Goal: Task Accomplishment & Management: Manage account settings

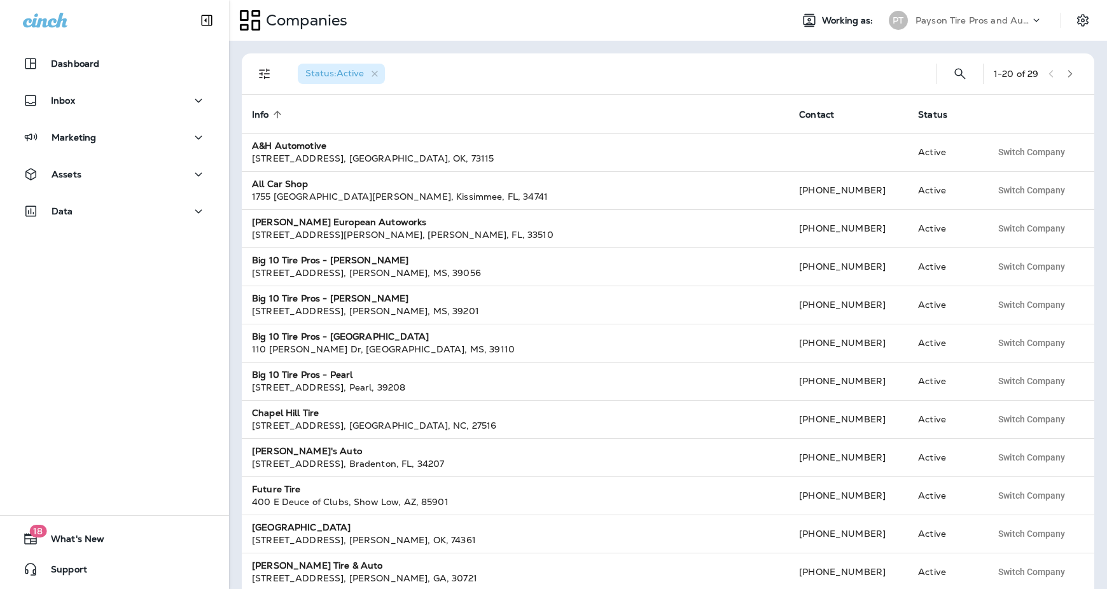
click at [1003, 17] on p "Payson Tire Pros and Automotive" at bounding box center [972, 20] width 114 height 10
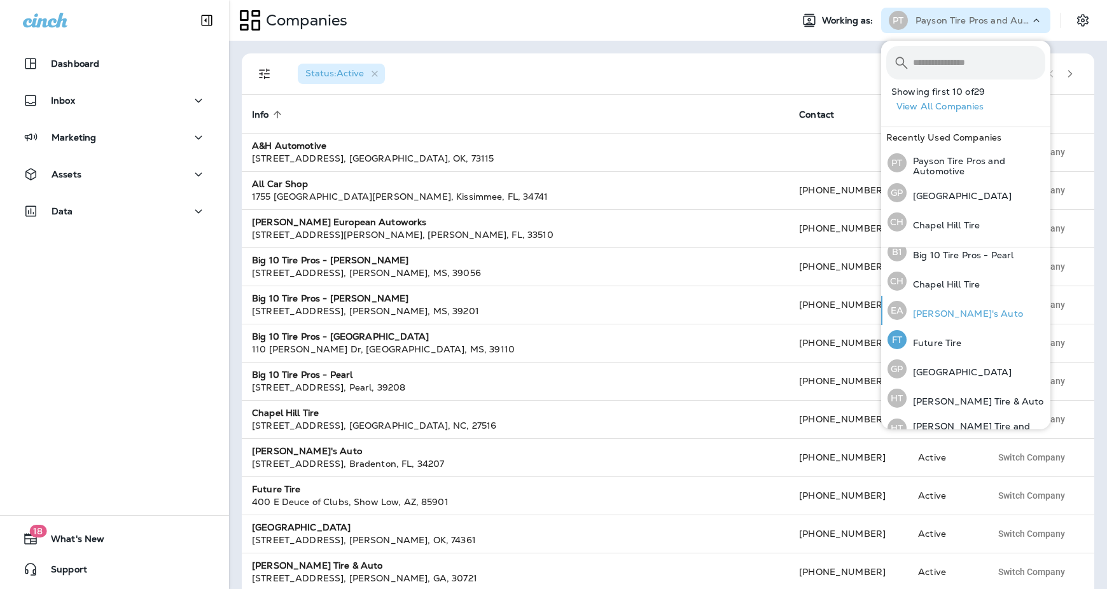
scroll to position [192, 0]
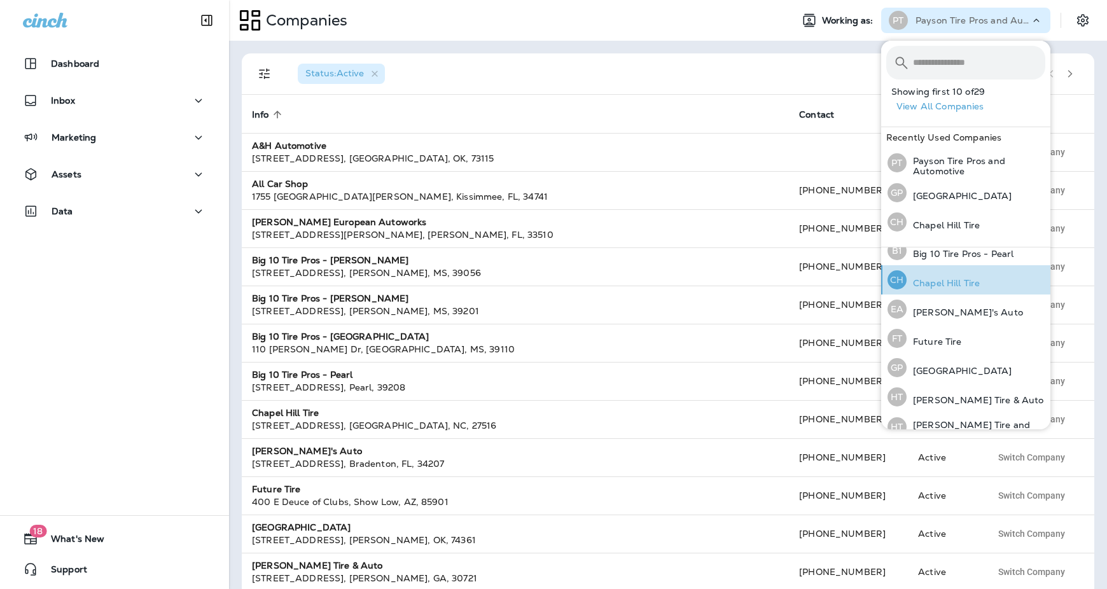
click at [946, 281] on p "Chapel Hill Tire" at bounding box center [942, 283] width 73 height 10
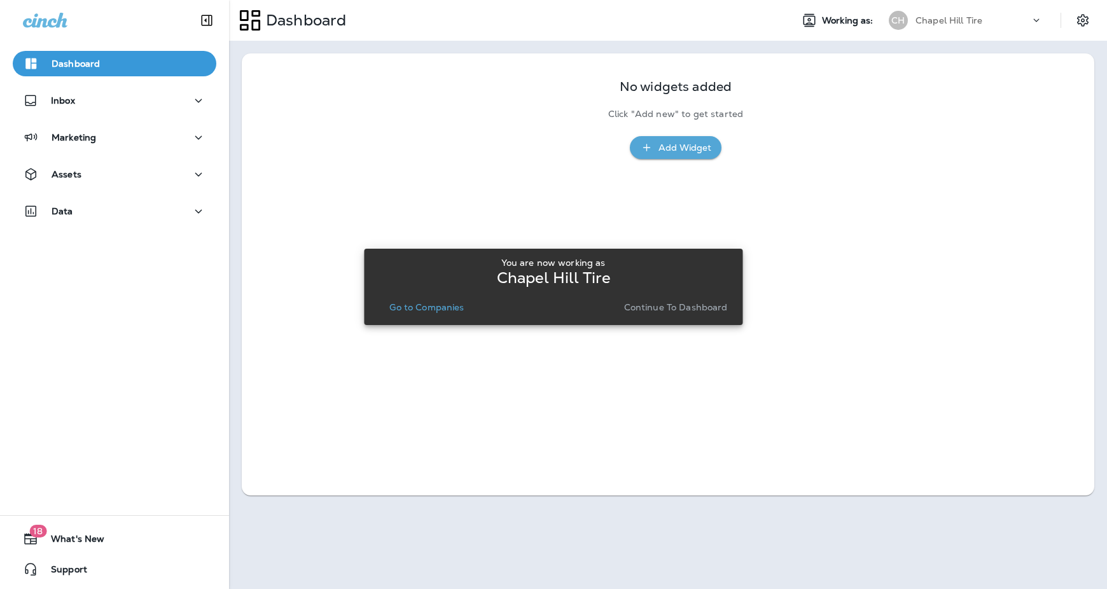
click at [649, 305] on p "Continue to Dashboard" at bounding box center [676, 307] width 104 height 10
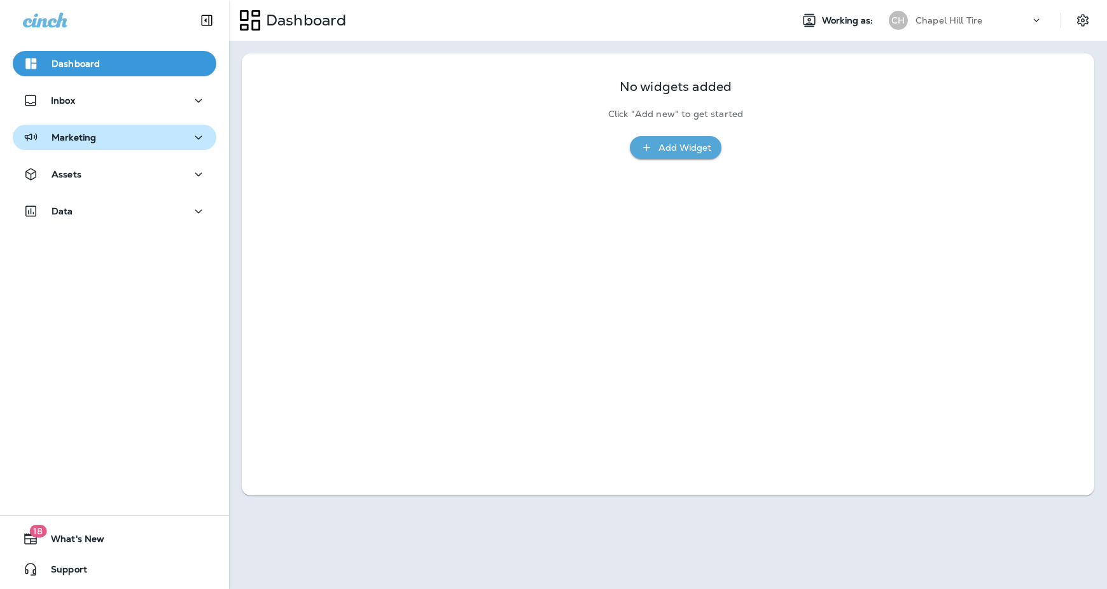
click at [139, 133] on div "Marketing" at bounding box center [114, 138] width 183 height 16
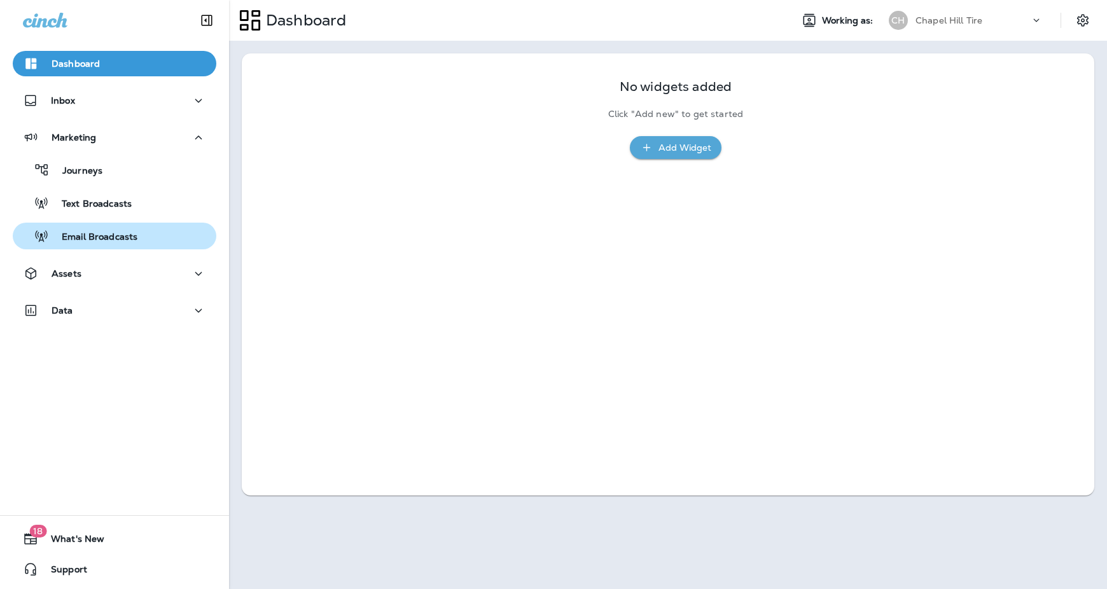
click at [111, 236] on p "Email Broadcasts" at bounding box center [93, 238] width 88 height 12
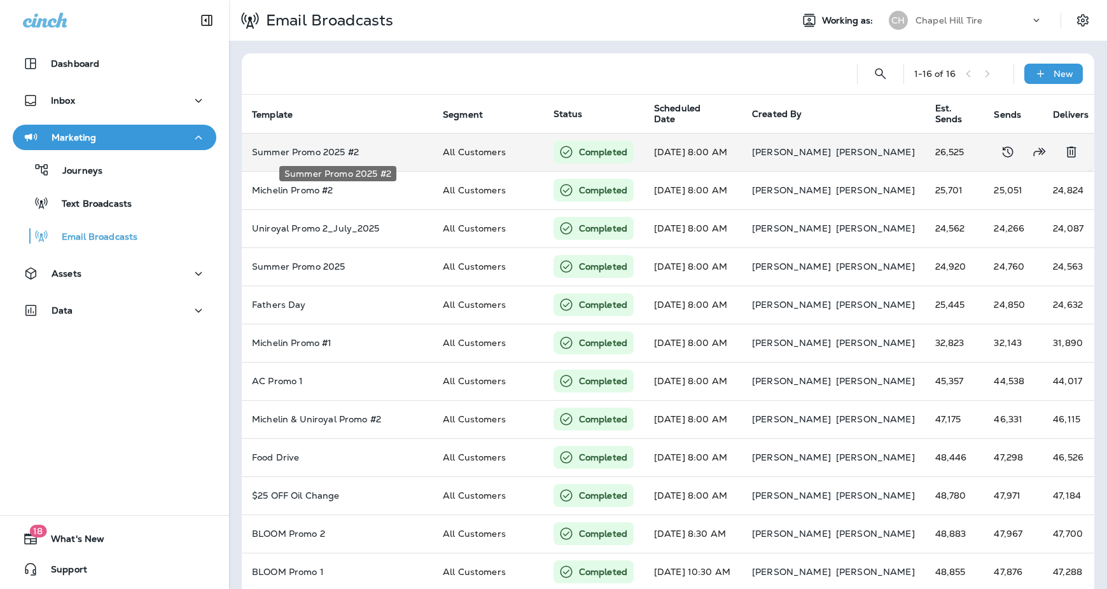
click at [323, 151] on p "Summer Promo 2025 #2" at bounding box center [337, 152] width 170 height 10
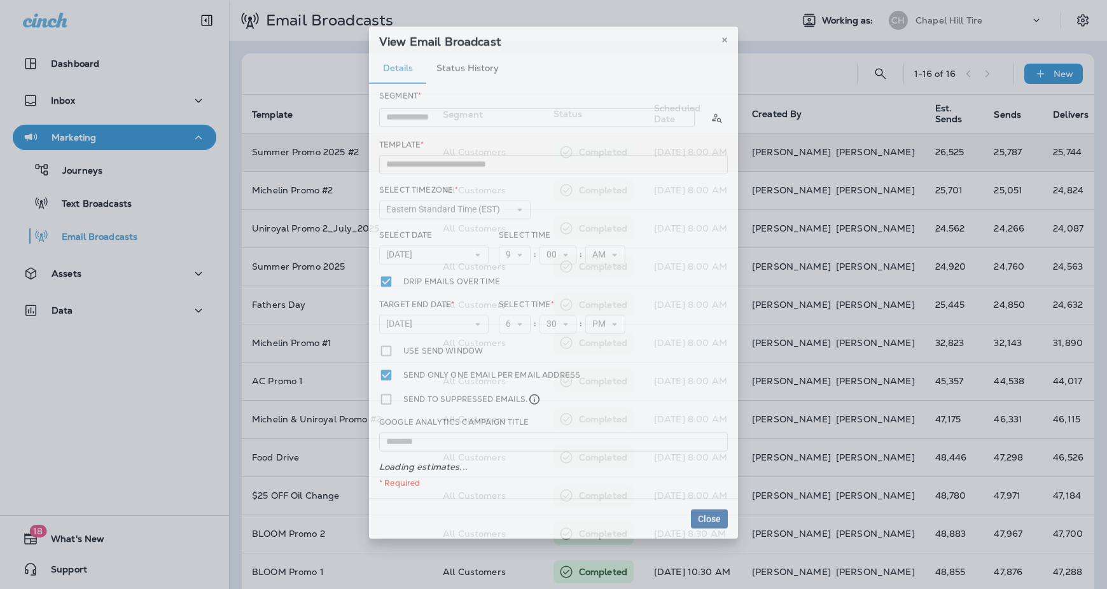
type input "**********"
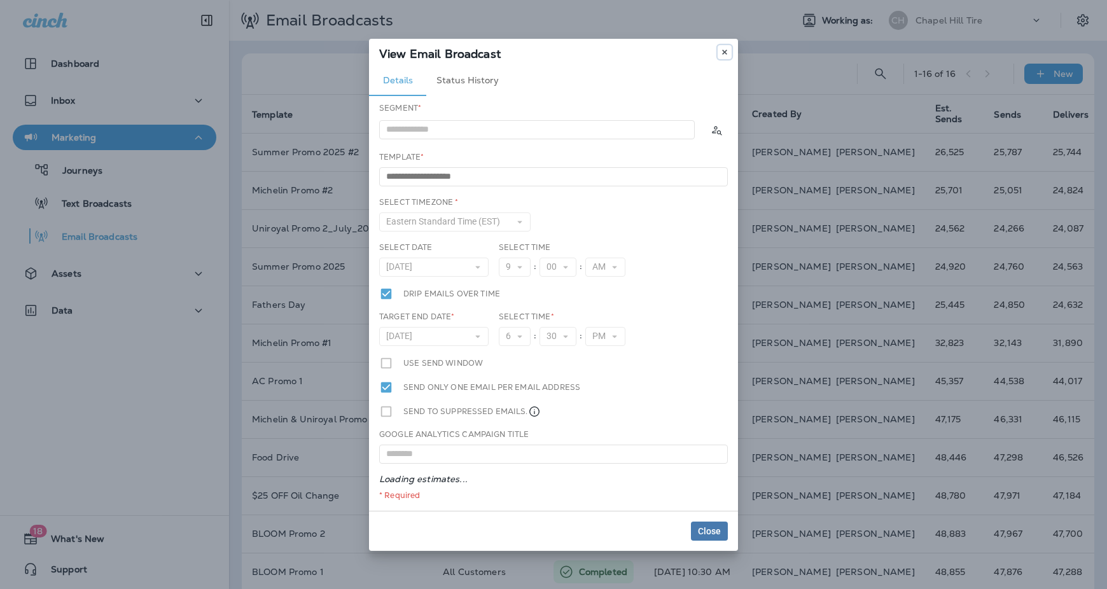
click at [721, 52] on icon at bounding box center [725, 52] width 8 height 8
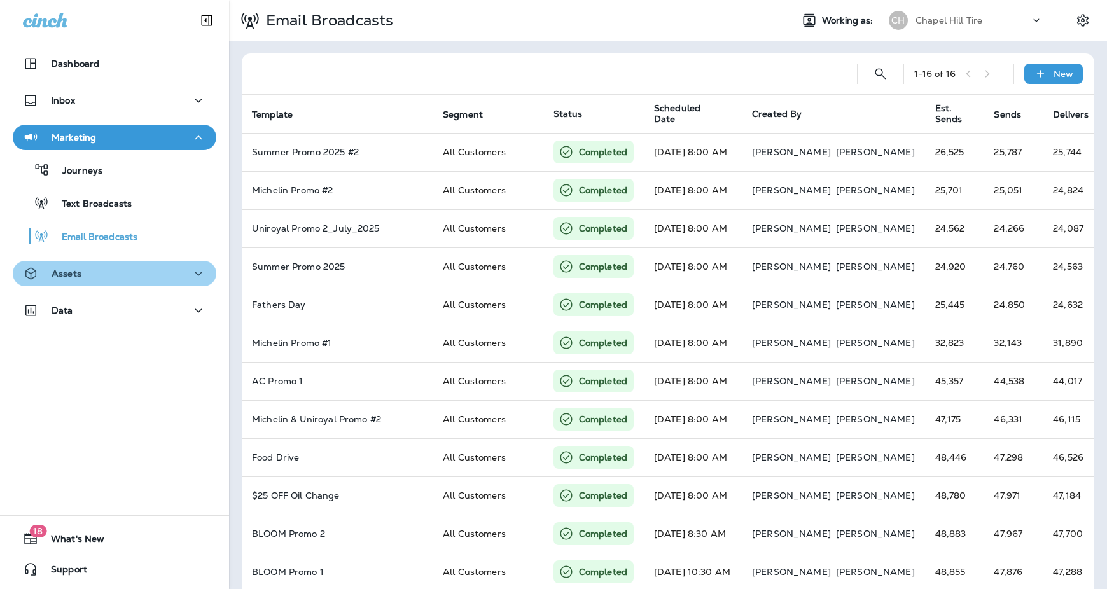
click at [120, 277] on div "Assets" at bounding box center [114, 274] width 183 height 16
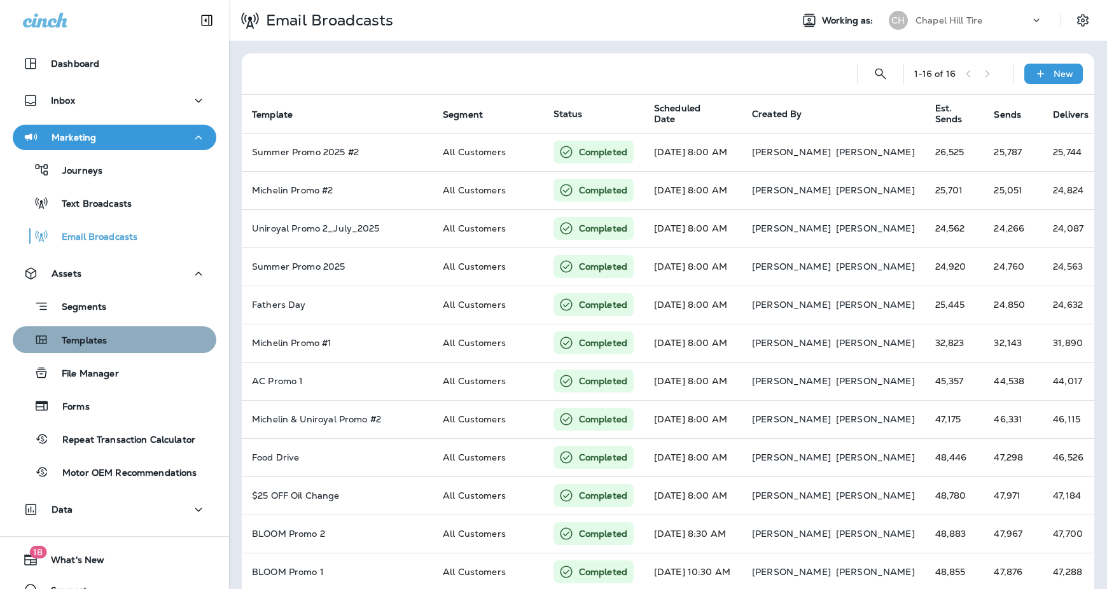
click at [111, 342] on div "Templates" at bounding box center [114, 339] width 193 height 19
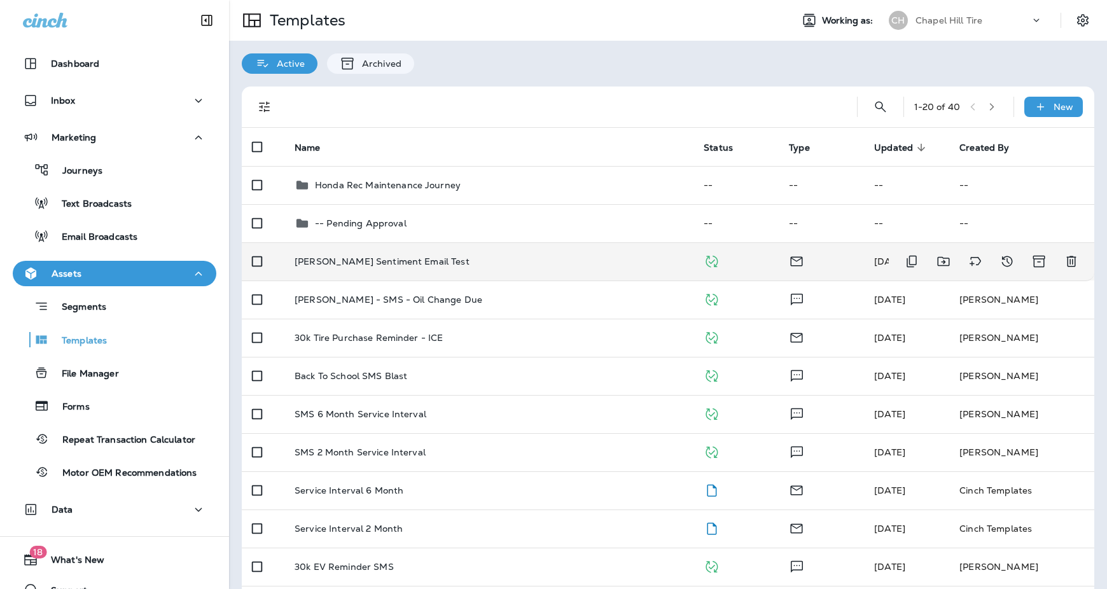
click at [374, 258] on p "[PERSON_NAME] Sentiment Email Test" at bounding box center [381, 261] width 175 height 10
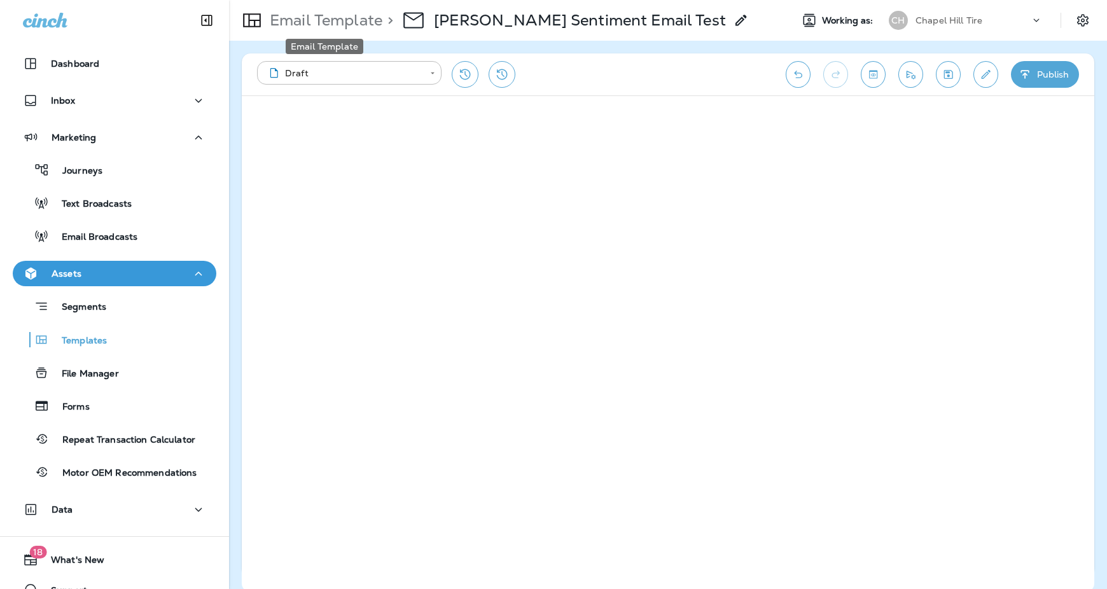
click at [349, 20] on p "Email Template" at bounding box center [324, 20] width 118 height 19
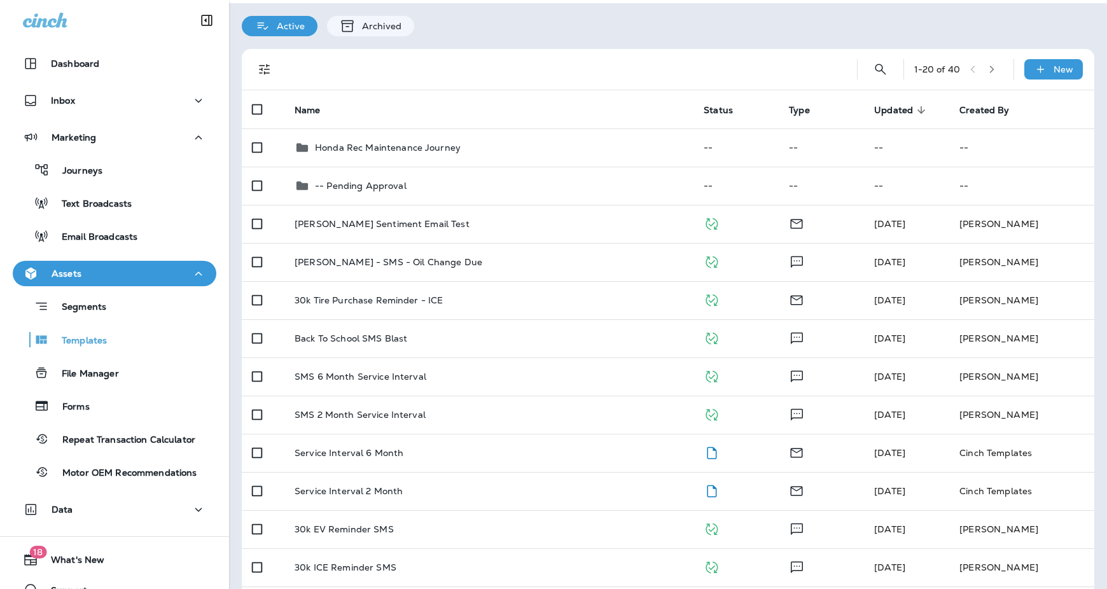
scroll to position [50, 0]
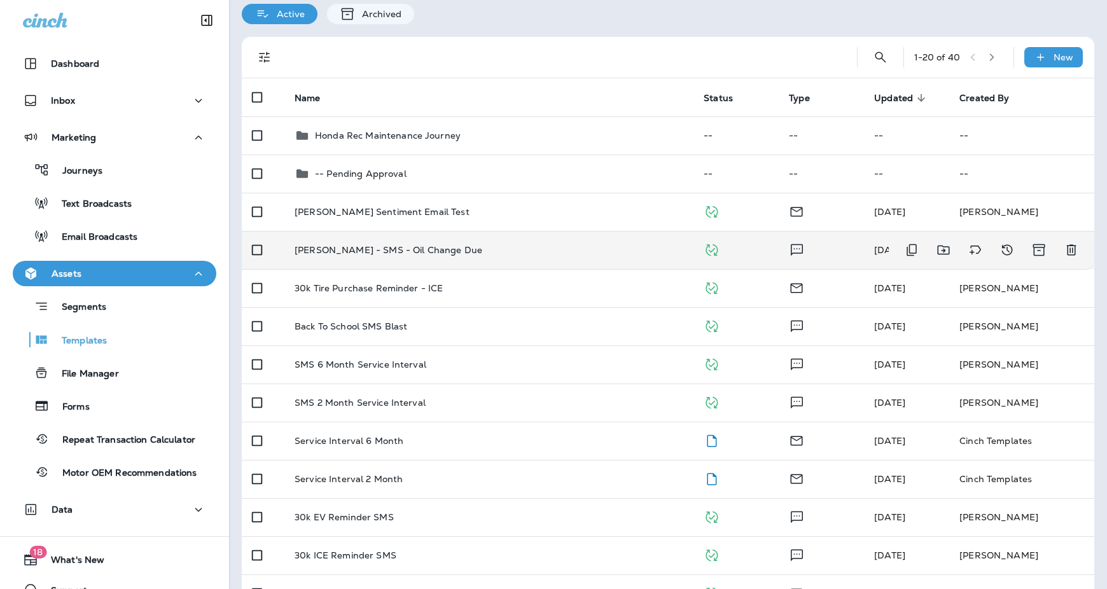
click at [369, 251] on p "[PERSON_NAME] - SMS - Oil Change Due" at bounding box center [388, 250] width 188 height 10
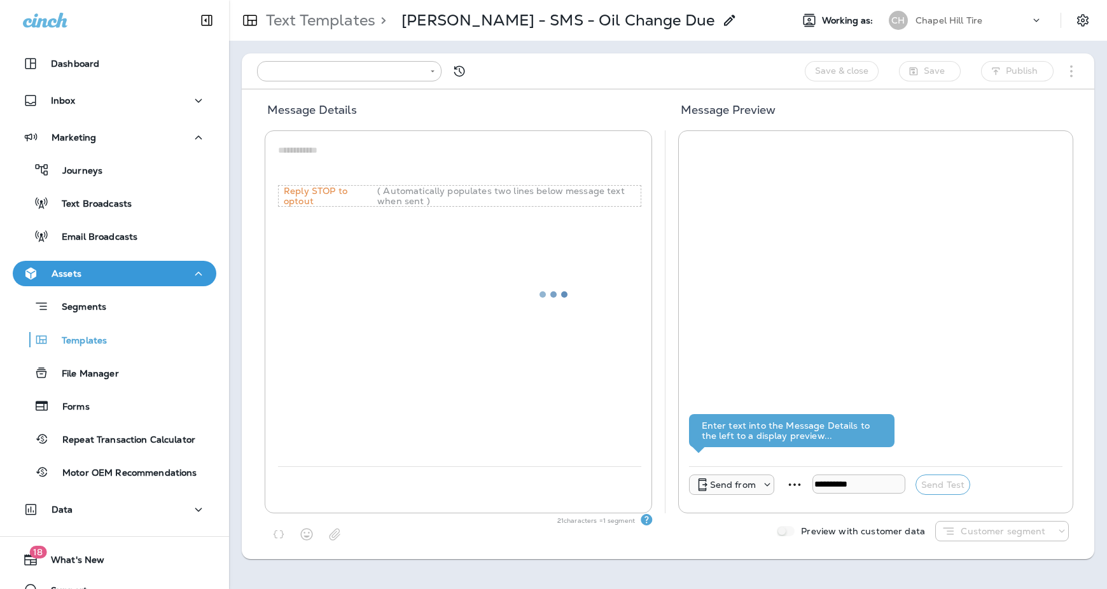
type input "**********"
type textarea "**********"
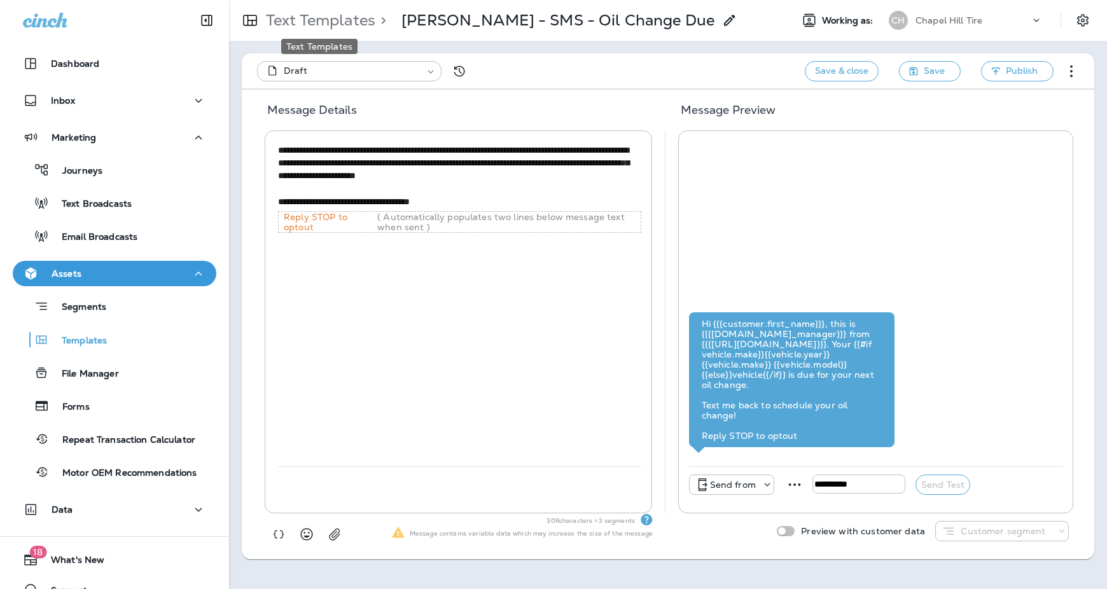
click at [338, 17] on p "Text Templates" at bounding box center [318, 20] width 114 height 19
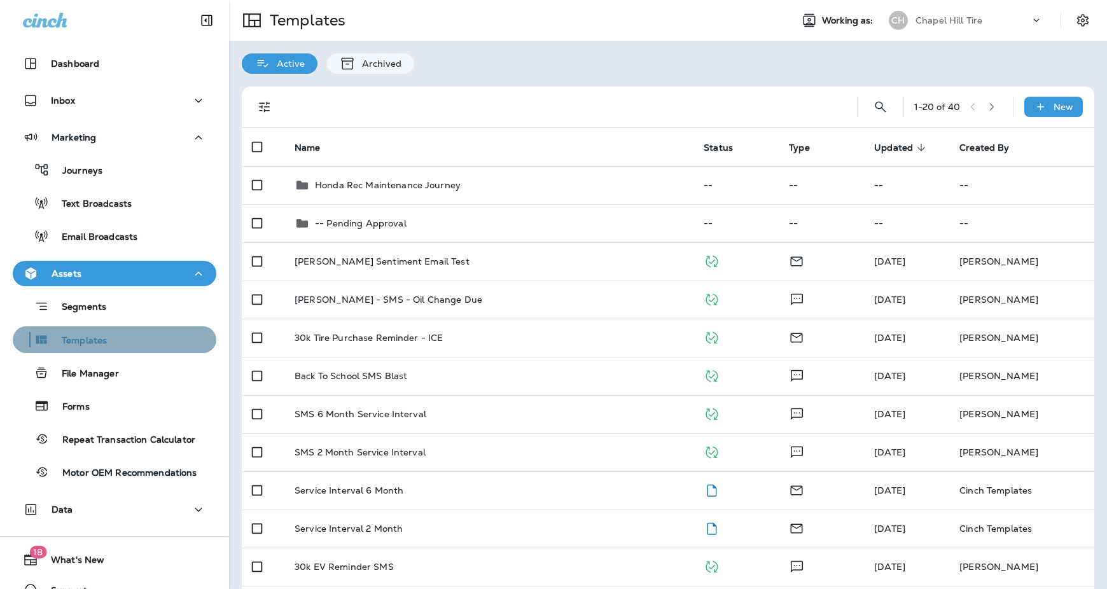
click at [90, 340] on p "Templates" at bounding box center [78, 341] width 58 height 12
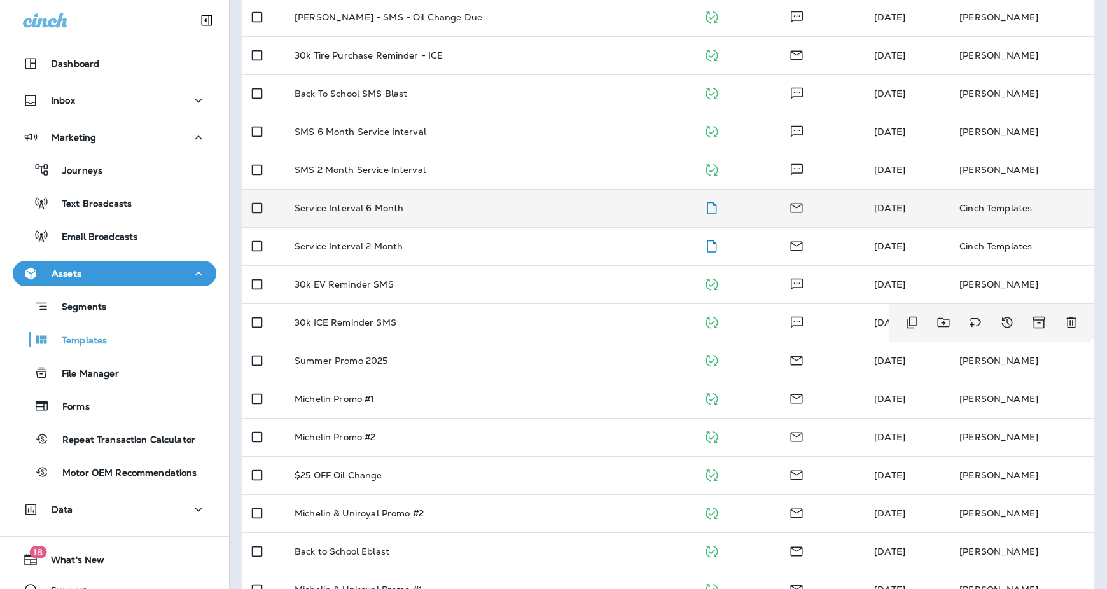
scroll to position [293, 0]
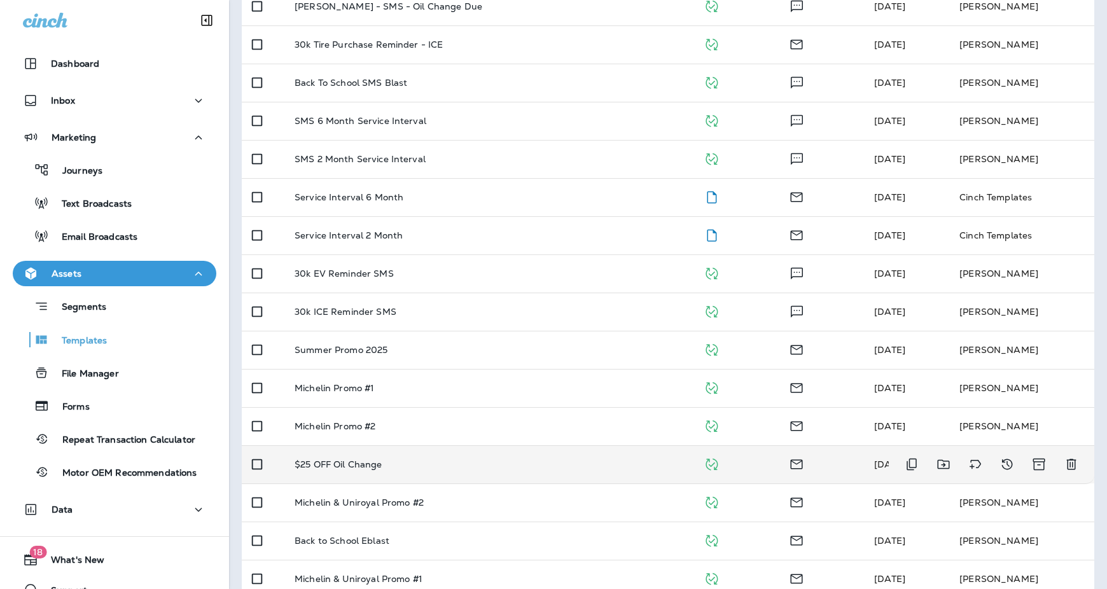
click at [330, 462] on p "$25 OFF Oil Change" at bounding box center [338, 464] width 88 height 10
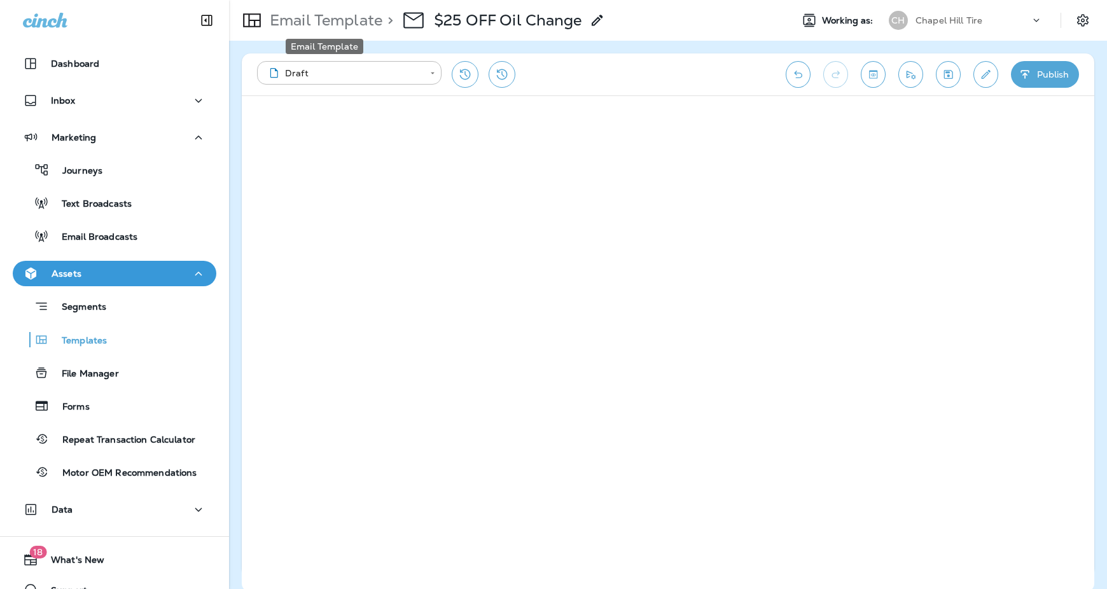
click at [319, 20] on p "Email Template" at bounding box center [324, 20] width 118 height 19
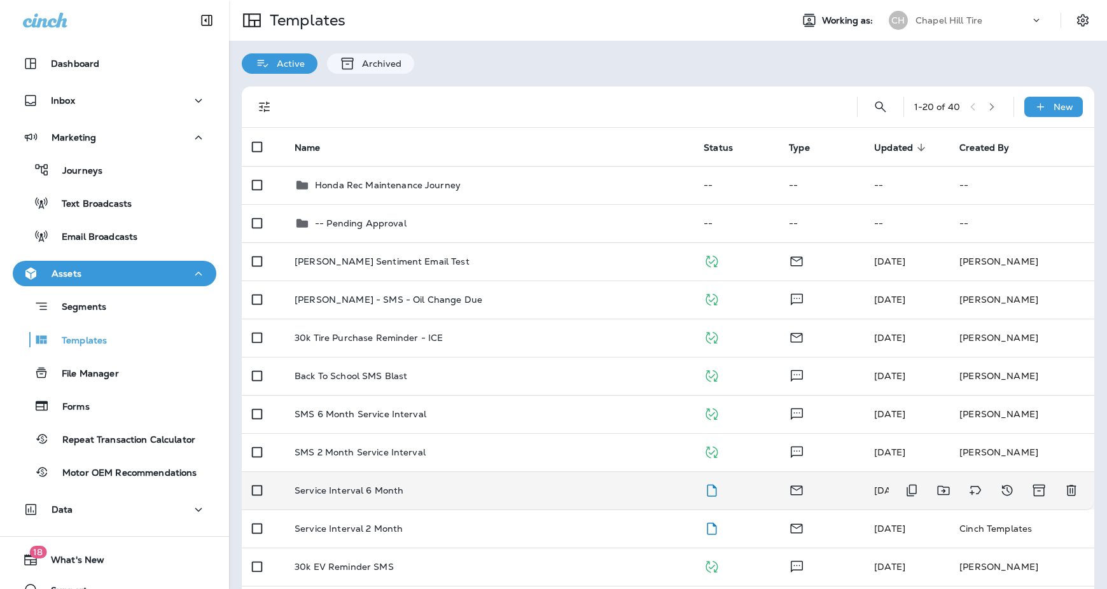
click at [340, 488] on p "Service Interval 6 Month" at bounding box center [348, 490] width 109 height 10
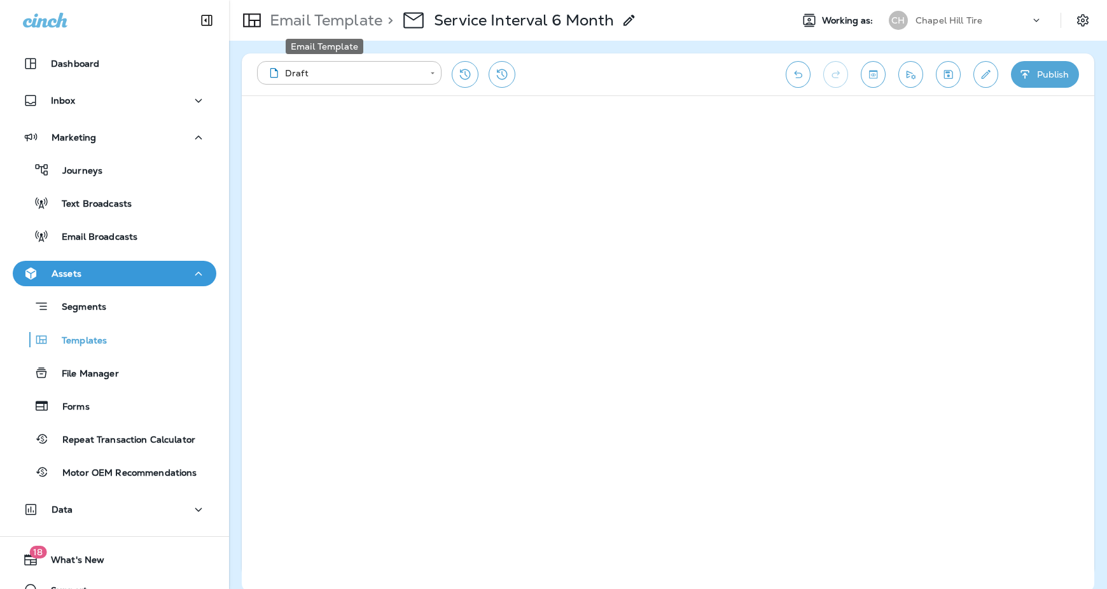
click at [330, 19] on p "Email Template" at bounding box center [324, 20] width 118 height 19
